Goal: Task Accomplishment & Management: Use online tool/utility

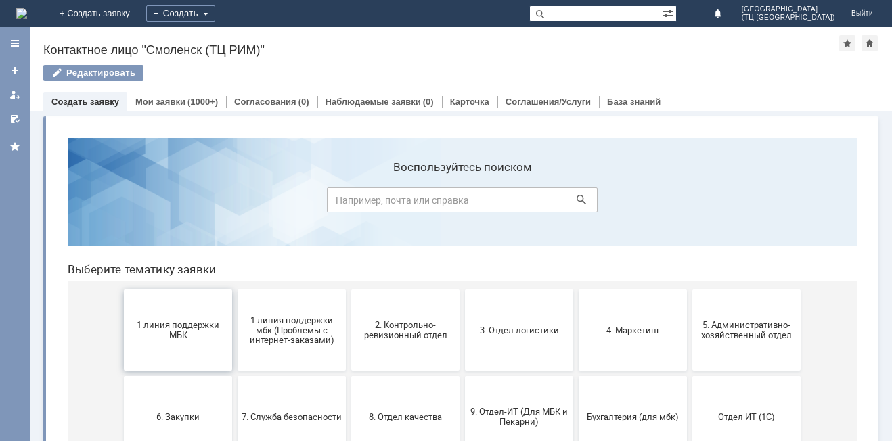
click at [162, 333] on span "1 линия поддержки МБК" at bounding box center [178, 330] width 100 height 20
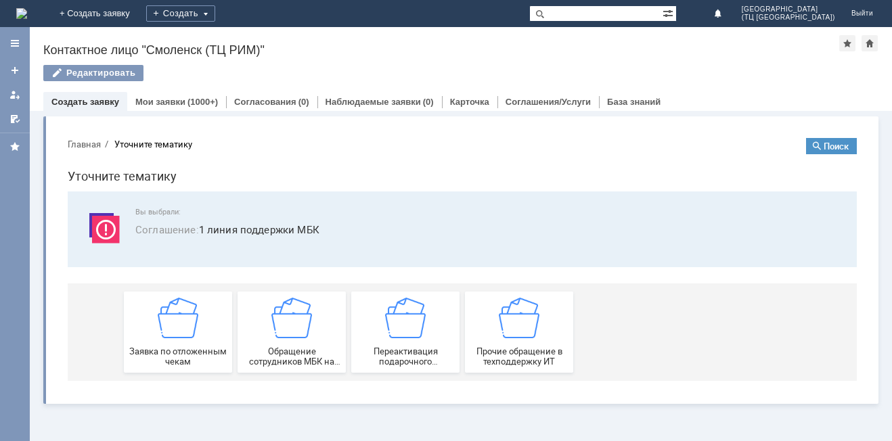
click at [162, 333] on img at bounding box center [178, 318] width 41 height 41
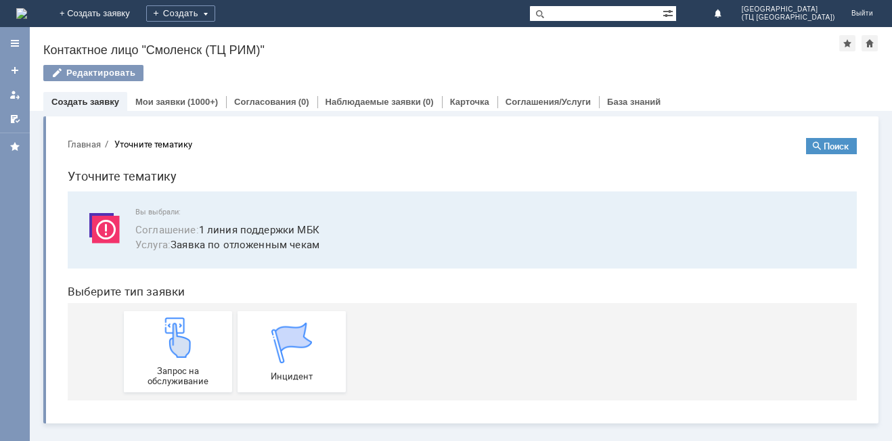
click at [162, 333] on img at bounding box center [178, 337] width 41 height 41
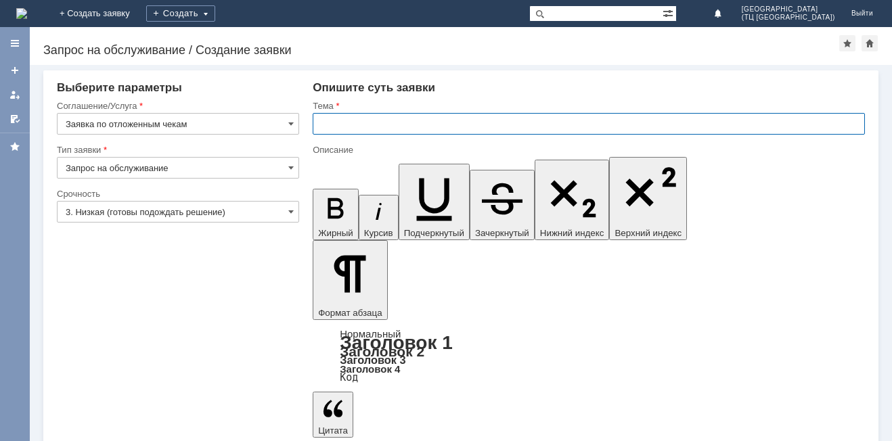
click at [321, 118] on input "text" at bounding box center [589, 124] width 552 height 22
type input "отложенные чеки от [DATE]"
